Goal: Task Accomplishment & Management: Complete application form

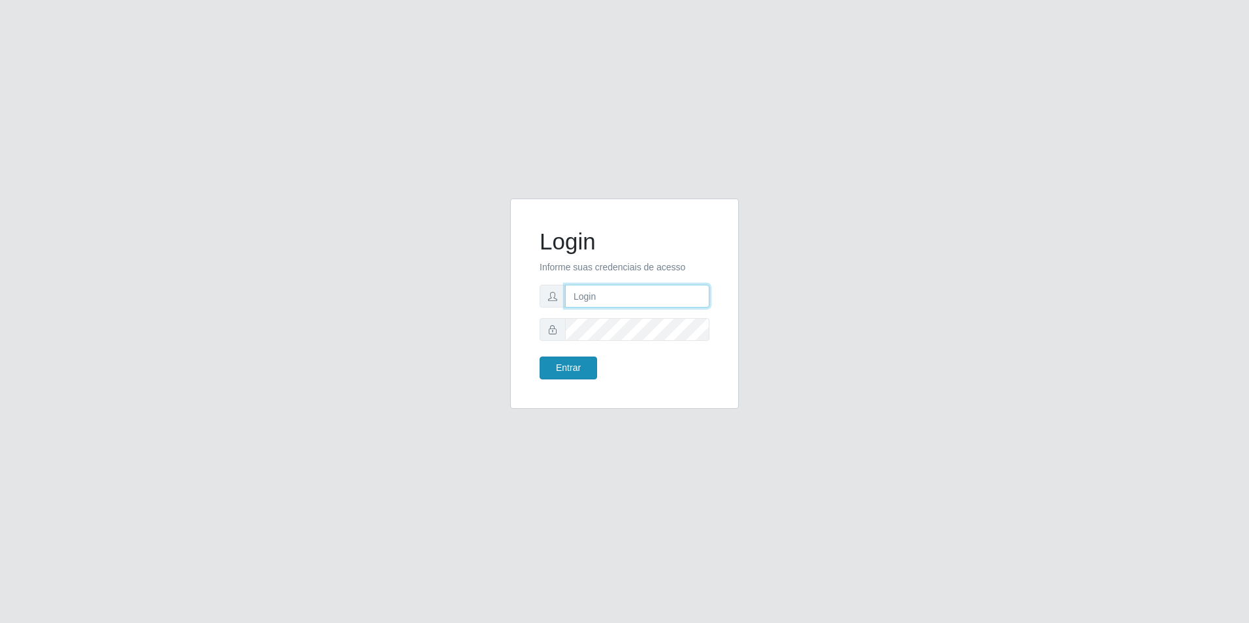
type input "[EMAIL_ADDRESS][DOMAIN_NAME]"
click at [560, 365] on button "Entrar" at bounding box center [568, 368] width 57 height 23
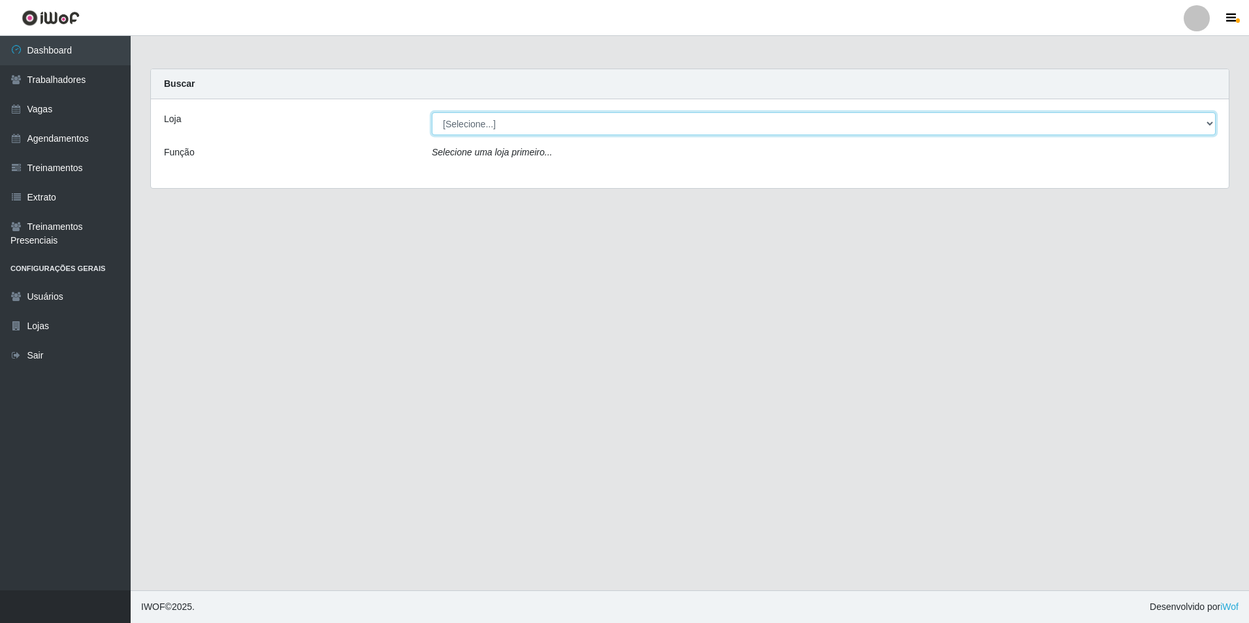
click at [637, 125] on select "[Selecione...] [GEOGRAPHIC_DATA] - [GEOGRAPHIC_DATA] [GEOGRAPHIC_DATA] - [GEOGR…" at bounding box center [824, 123] width 784 height 23
select select "506"
click at [432, 112] on select "[Selecione...] [GEOGRAPHIC_DATA] - [GEOGRAPHIC_DATA] [GEOGRAPHIC_DATA] - [GEOGR…" at bounding box center [824, 123] width 784 height 23
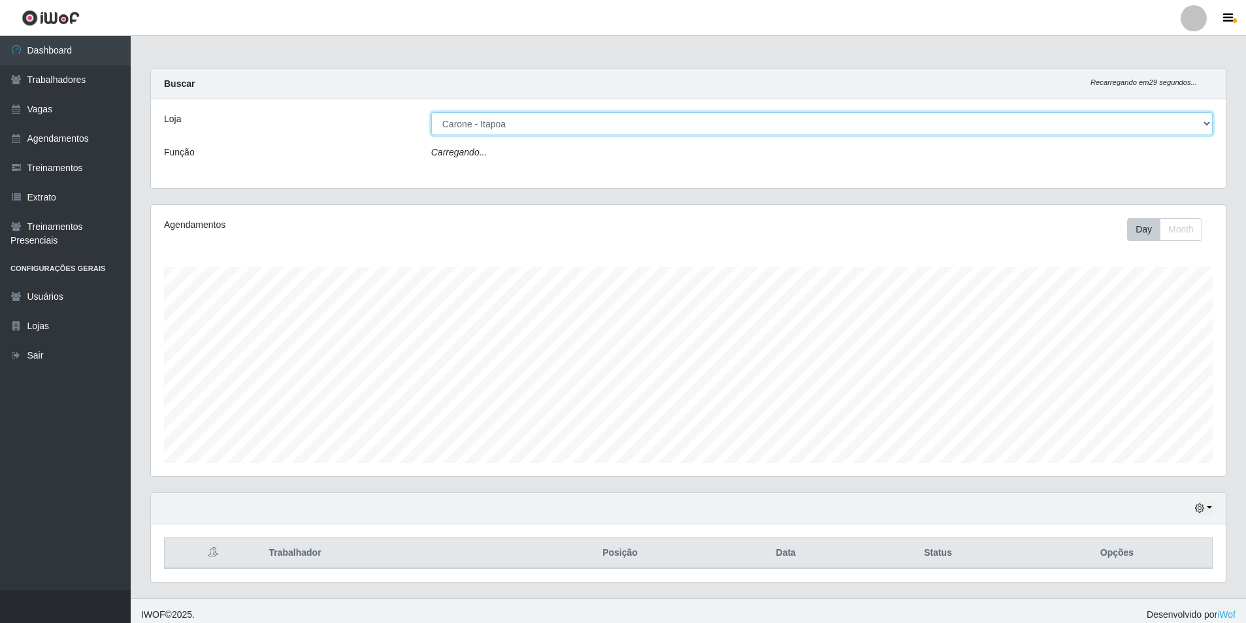
scroll to position [271, 1075]
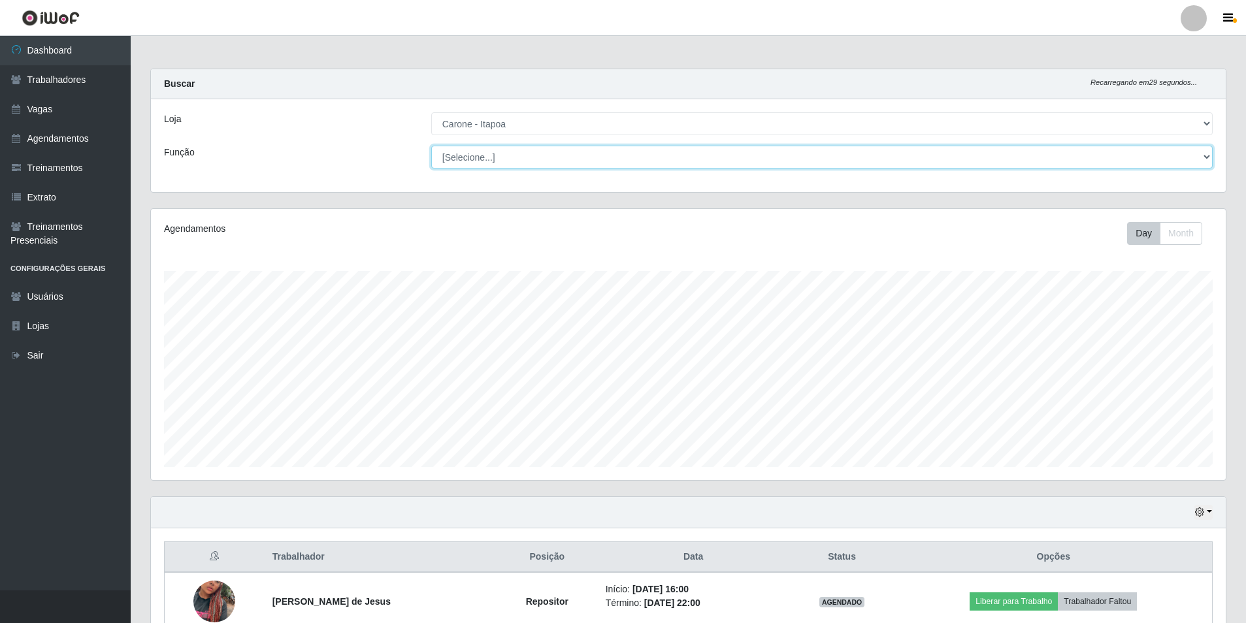
click at [502, 159] on select "[Selecione...] Embalador Embalador + Embalador ++ Repositor Repositor + Reposit…" at bounding box center [821, 157] width 781 height 23
click at [431, 146] on select "[Selecione...] Embalador Embalador + Embalador ++ Repositor Repositor + Reposit…" at bounding box center [821, 157] width 781 height 23
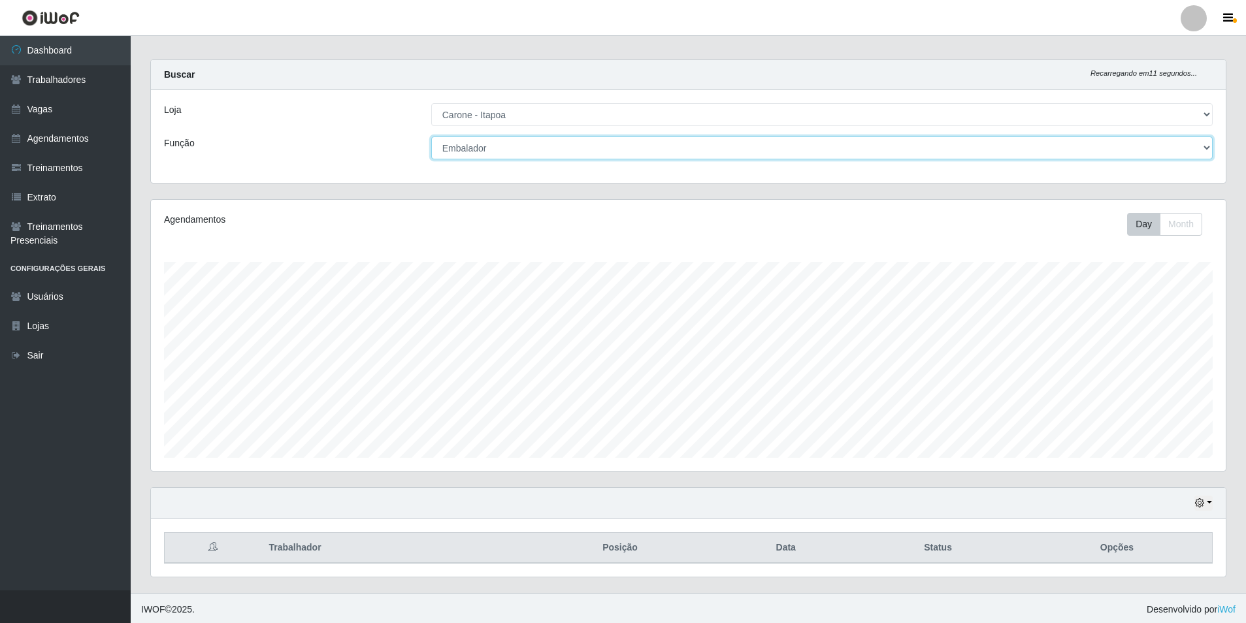
scroll to position [12, 0]
click at [512, 141] on select "[Selecione...] Embalador Embalador + Embalador ++ Repositor Repositor + Reposit…" at bounding box center [821, 145] width 781 height 23
select select "24"
click at [431, 134] on select "[Selecione...] Embalador Embalador + Embalador ++ Repositor Repositor + Reposit…" at bounding box center [821, 145] width 781 height 23
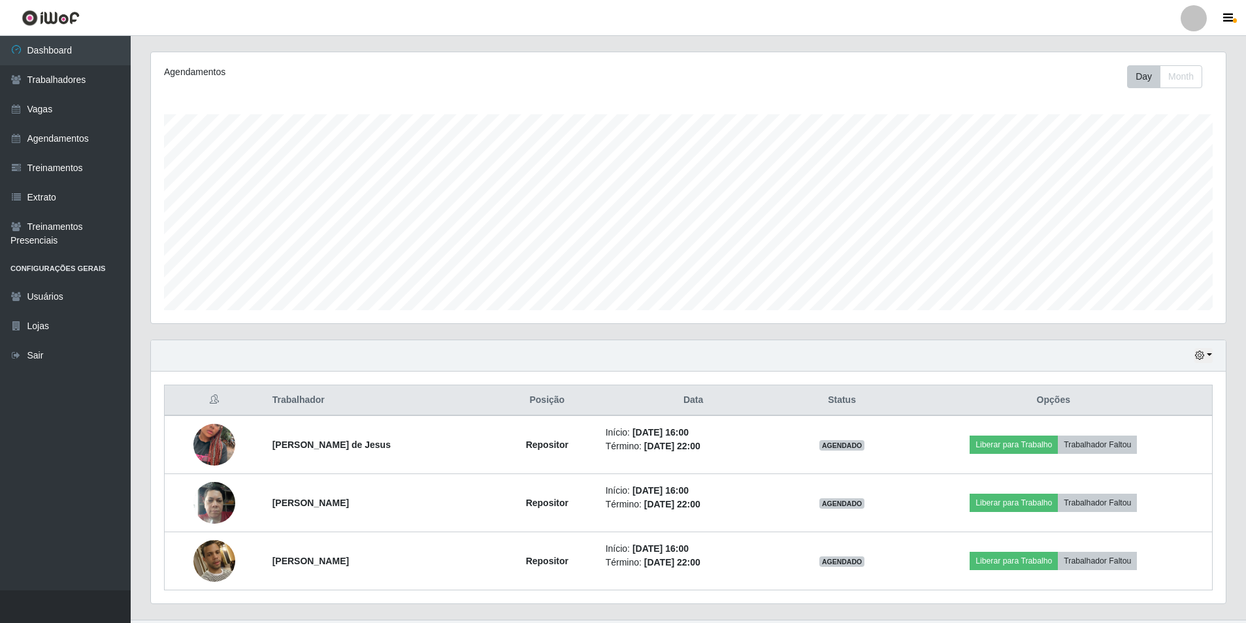
scroll to position [186, 0]
